Goal: Use online tool/utility: Use online tool/utility

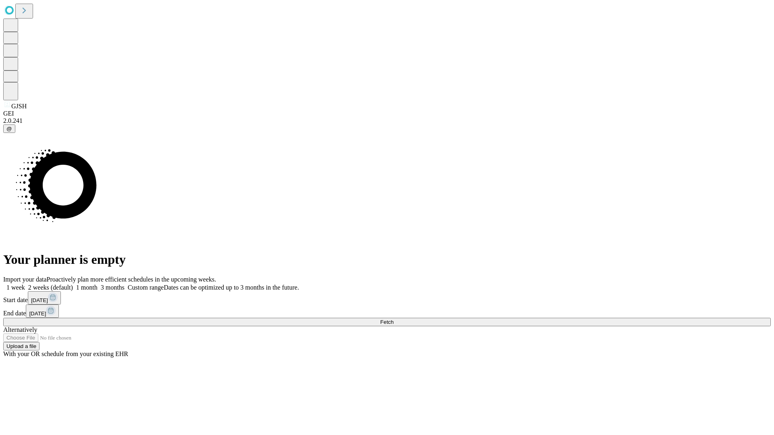
click at [393, 319] on span "Fetch" at bounding box center [386, 322] width 13 height 6
